Goal: Task Accomplishment & Management: Manage account settings

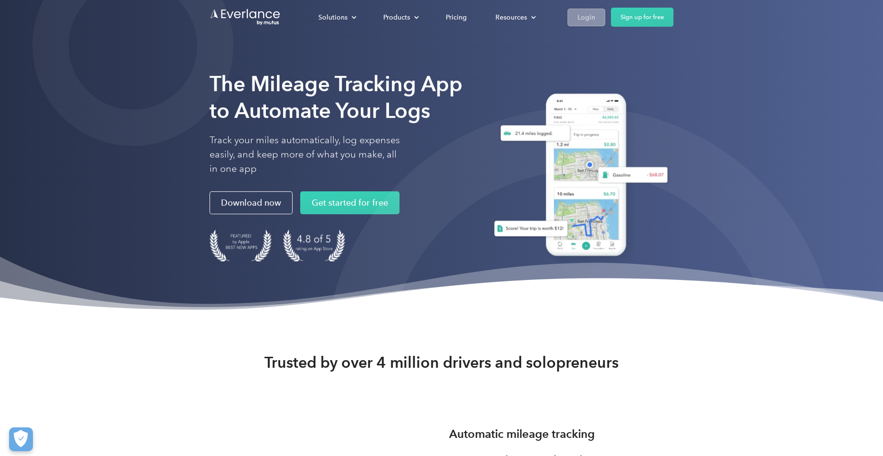
click at [580, 19] on div "Login" at bounding box center [587, 17] width 18 height 12
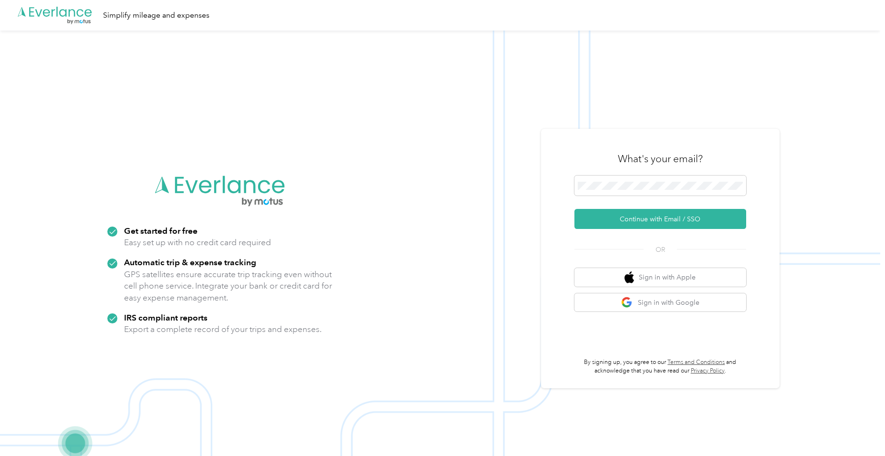
click at [539, 118] on img at bounding box center [440, 259] width 881 height 456
click at [529, 110] on img at bounding box center [440, 259] width 881 height 456
click at [668, 218] on button "Continue with Email / SSO" at bounding box center [661, 219] width 172 height 20
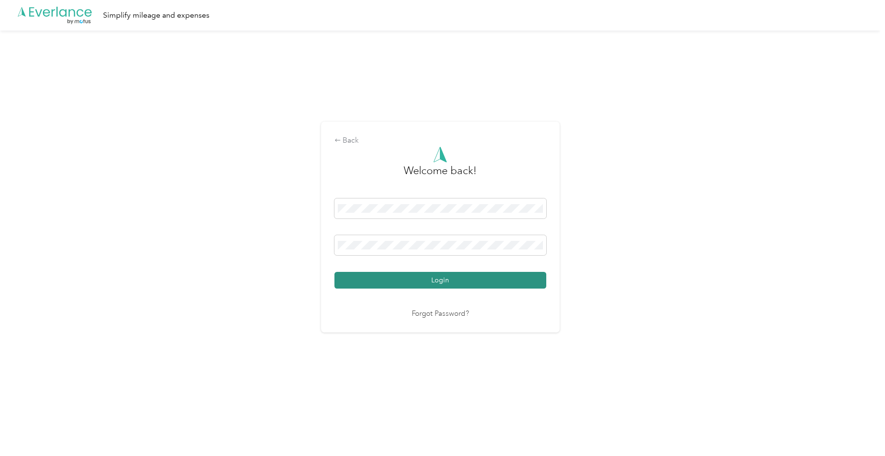
click at [458, 286] on button "Login" at bounding box center [441, 280] width 212 height 17
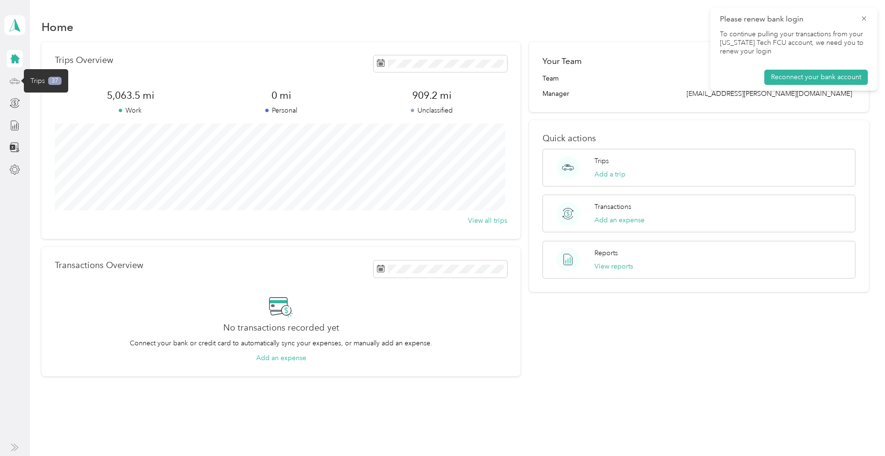
click at [12, 82] on icon at bounding box center [15, 81] width 11 height 11
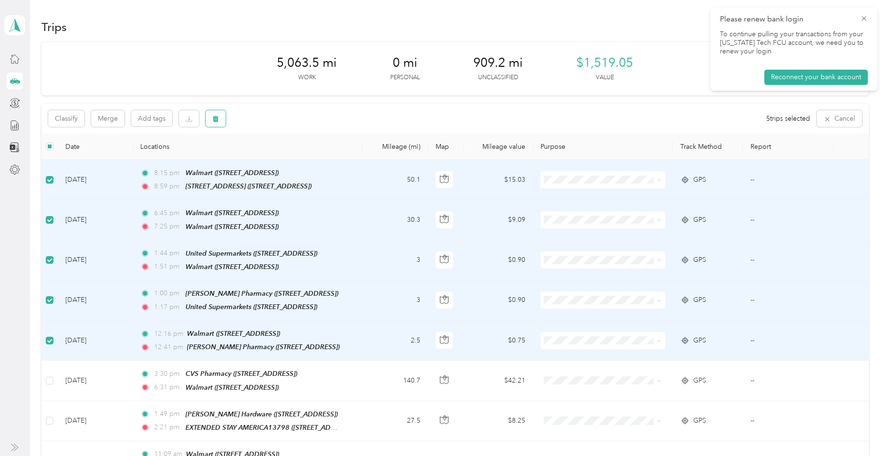
click at [211, 120] on button "button" at bounding box center [216, 118] width 20 height 17
click at [281, 160] on button "Yes" at bounding box center [287, 158] width 19 height 15
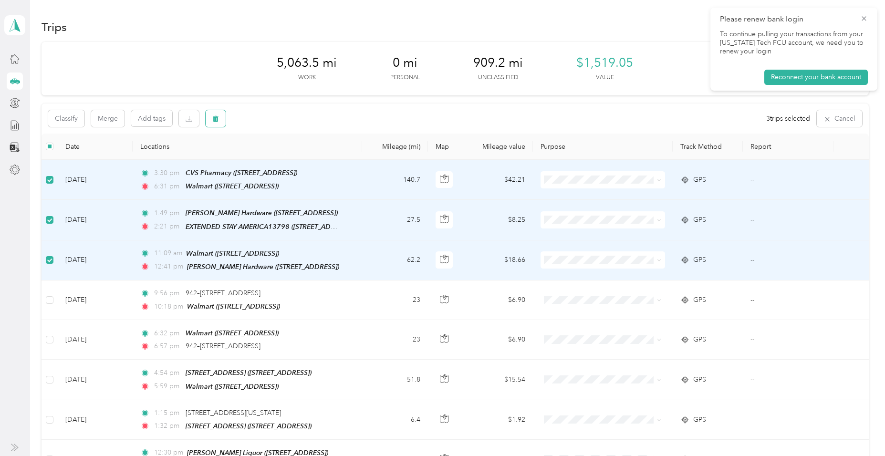
click at [213, 121] on icon "button" at bounding box center [215, 119] width 7 height 7
click at [284, 159] on button "Yes" at bounding box center [287, 158] width 19 height 15
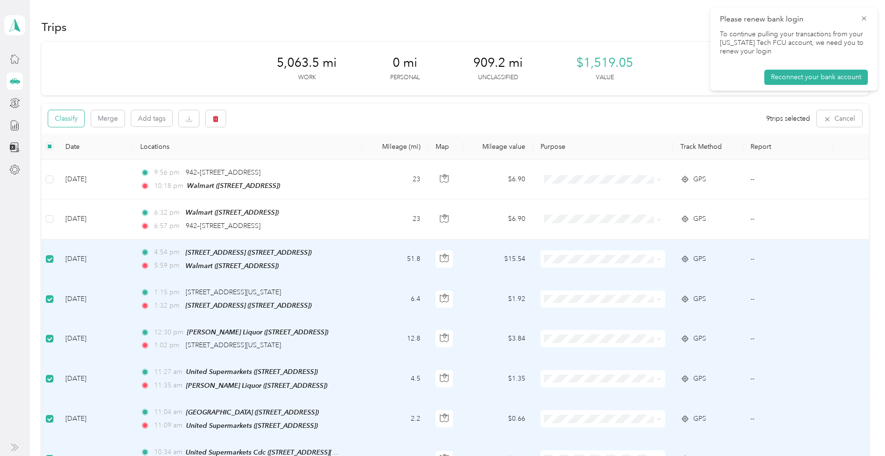
click at [76, 121] on button "Classify" at bounding box center [66, 118] width 36 height 17
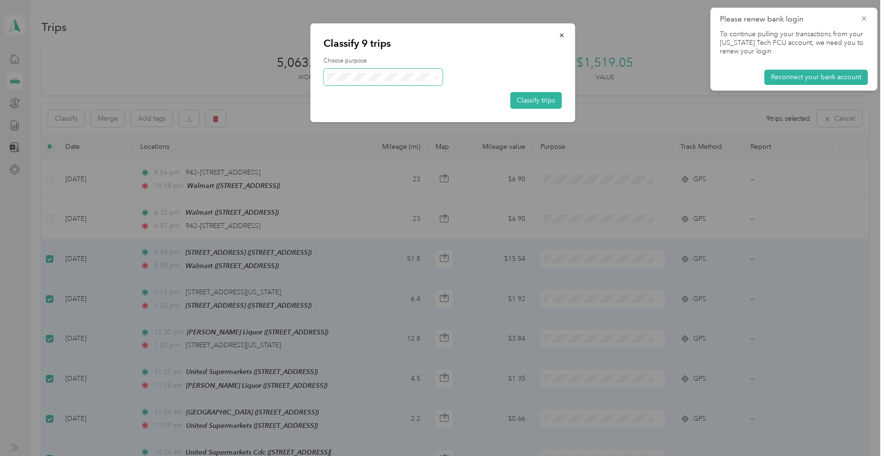
click at [435, 78] on icon at bounding box center [437, 77] width 4 height 4
click at [387, 94] on span "Acosta" at bounding box center [391, 95] width 89 height 10
click at [525, 99] on button "Classify trips" at bounding box center [536, 100] width 52 height 17
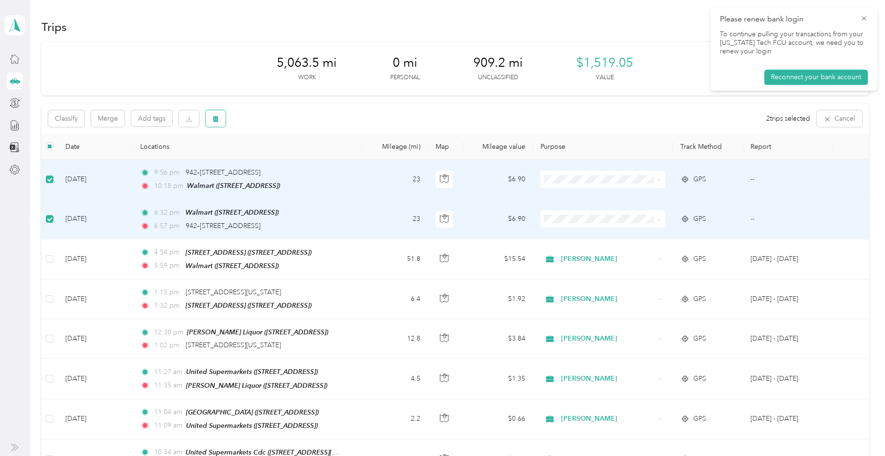
click at [214, 122] on icon "button" at bounding box center [215, 119] width 7 height 7
click at [288, 158] on button "Yes" at bounding box center [287, 158] width 19 height 15
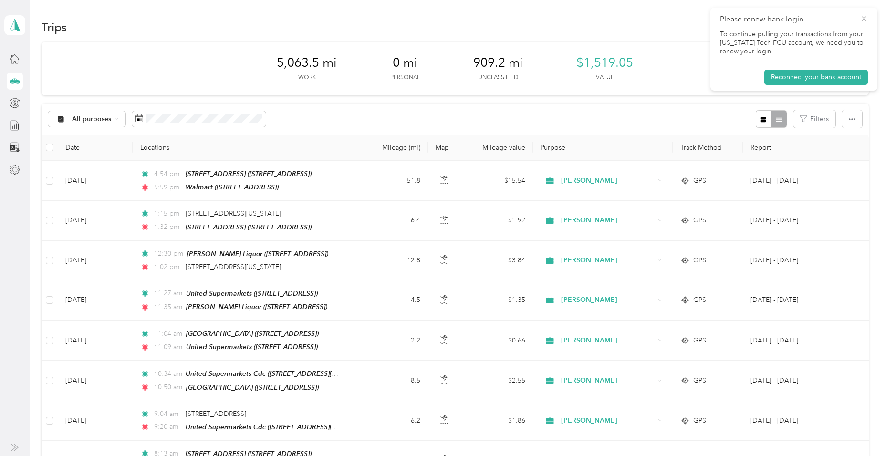
click at [862, 20] on icon at bounding box center [865, 18] width 8 height 9
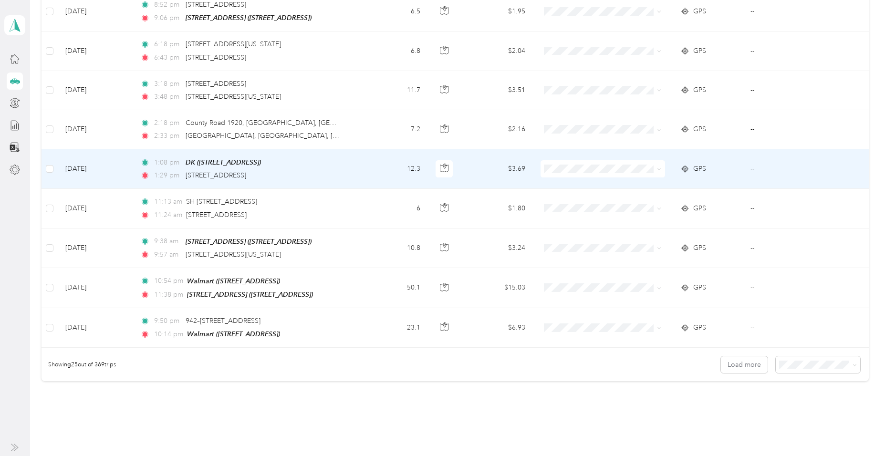
scroll to position [811, 0]
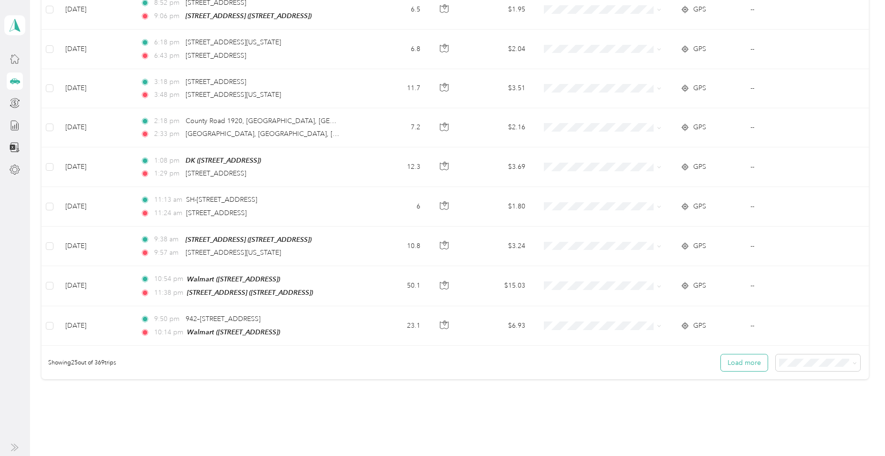
click at [731, 355] on button "Load more" at bounding box center [744, 363] width 47 height 17
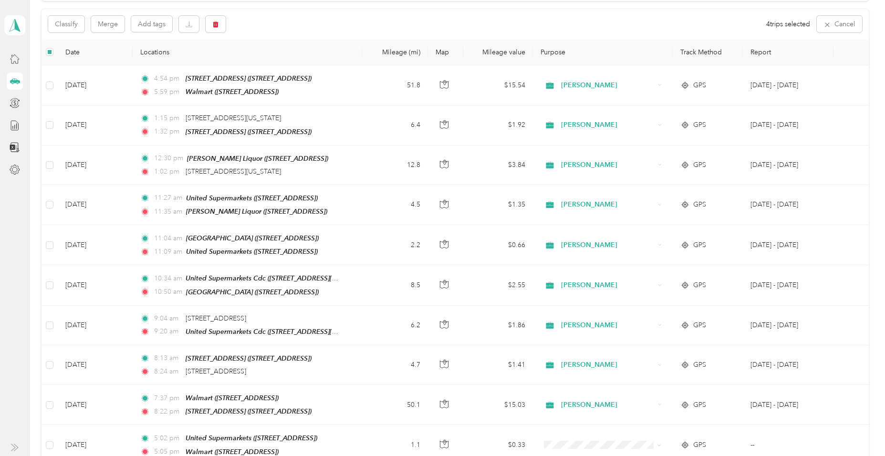
scroll to position [0, 0]
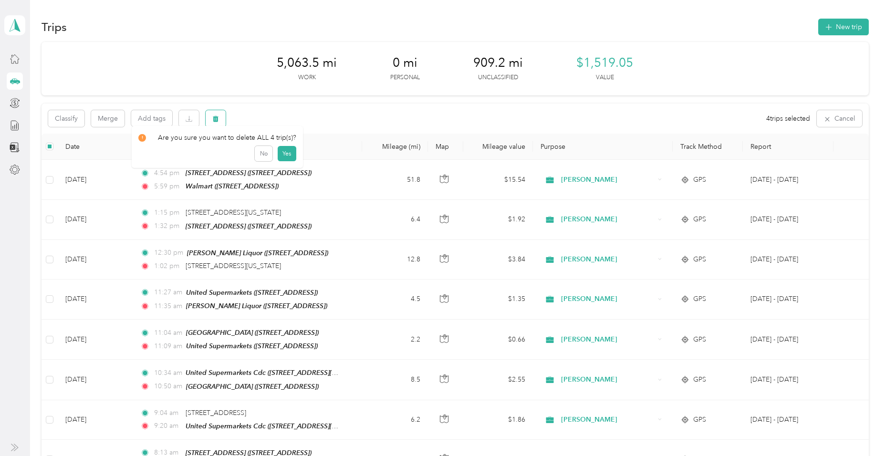
click at [219, 120] on icon "button" at bounding box center [215, 119] width 7 height 7
click at [282, 156] on button "Yes" at bounding box center [287, 158] width 19 height 15
click at [217, 120] on icon "button" at bounding box center [216, 119] width 6 height 6
click at [281, 157] on button "Yes" at bounding box center [287, 158] width 19 height 15
click at [211, 118] on button "button" at bounding box center [216, 118] width 20 height 17
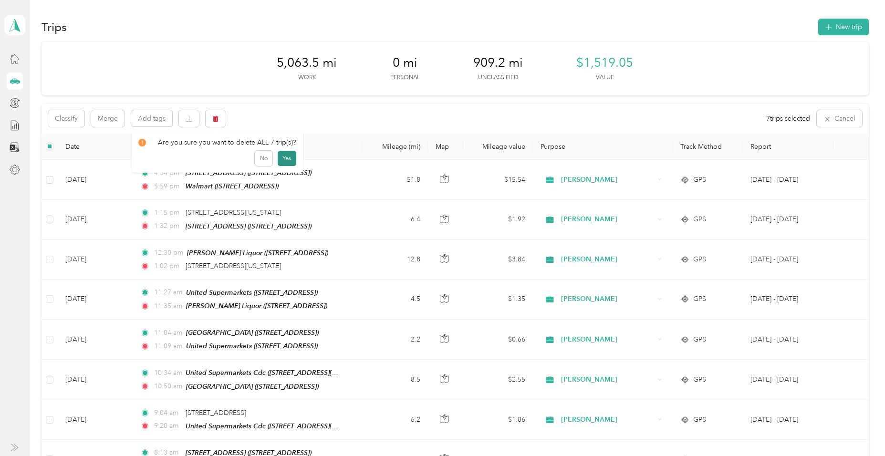
click at [287, 157] on button "Yes" at bounding box center [287, 158] width 19 height 15
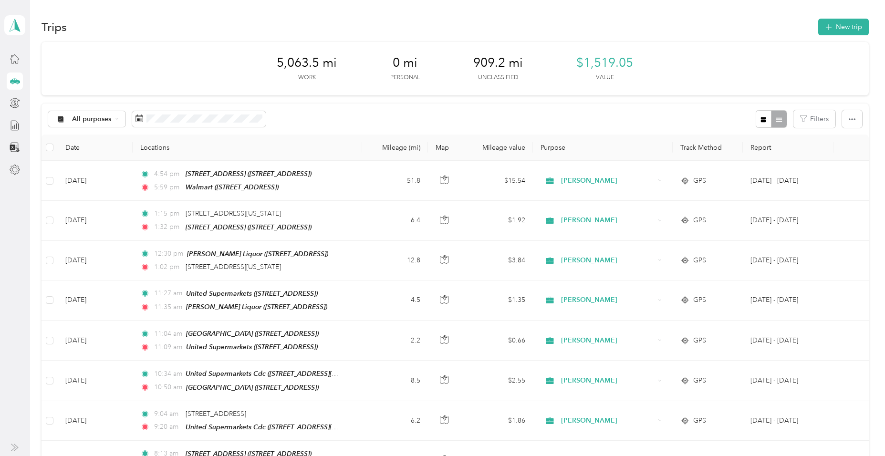
click at [12, 80] on icon at bounding box center [16, 80] width 10 height 5
click at [14, 126] on icon at bounding box center [15, 125] width 11 height 11
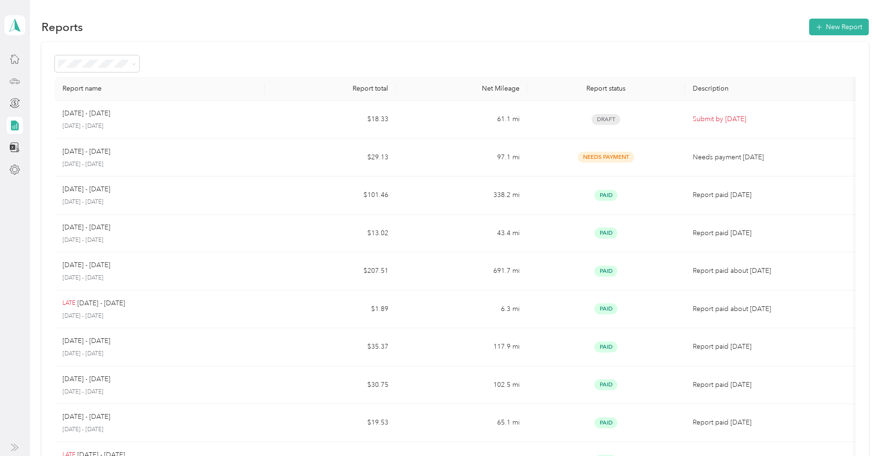
click at [16, 84] on icon at bounding box center [15, 81] width 11 height 11
